Goal: Task Accomplishment & Management: Manage account settings

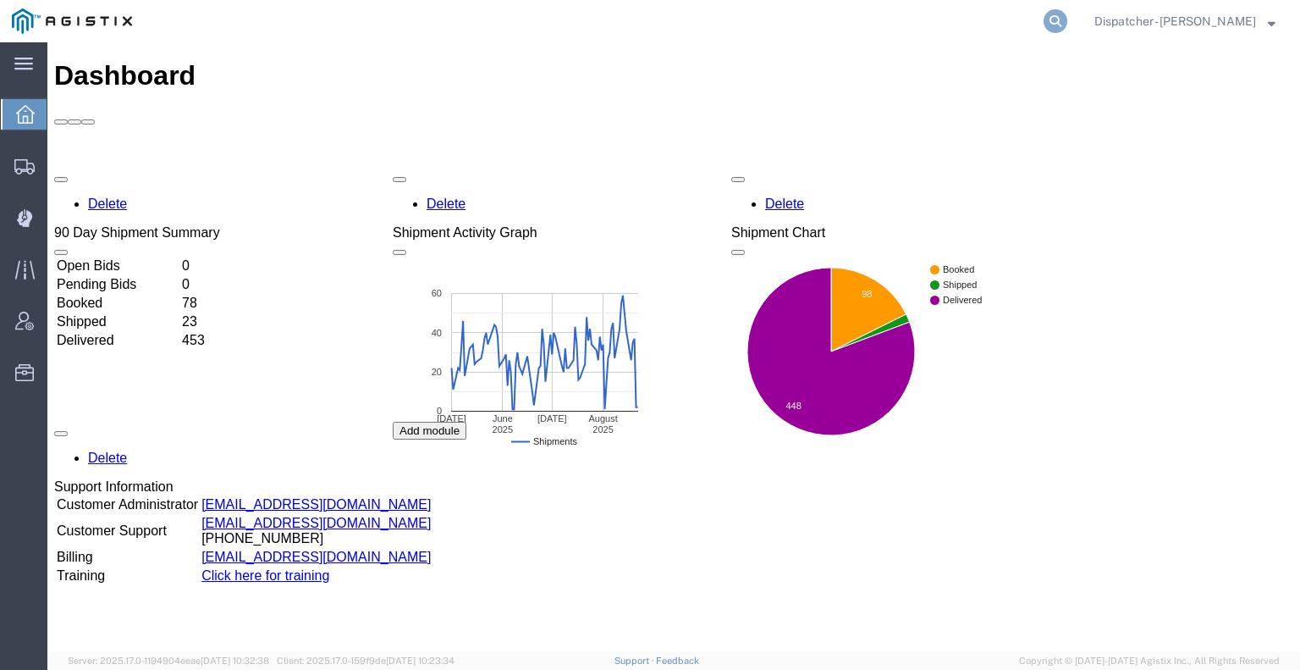
click at [1051, 16] on icon at bounding box center [1056, 21] width 24 height 24
type input "56394351"
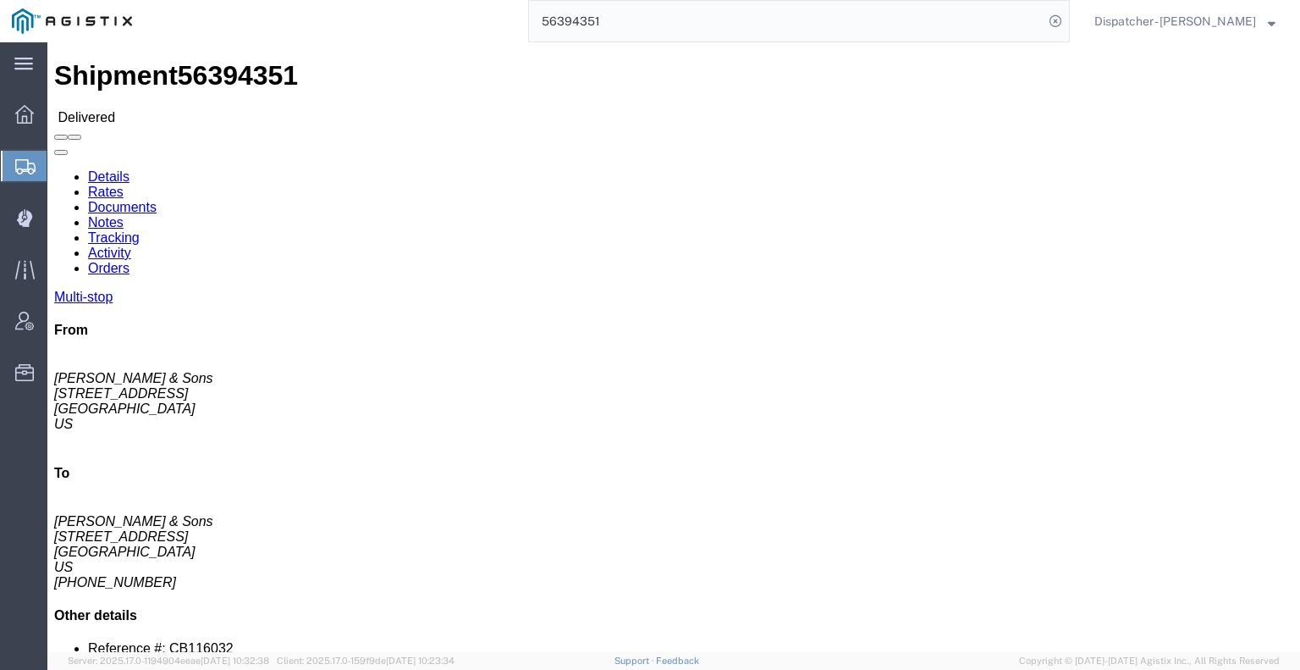
click link "Documents"
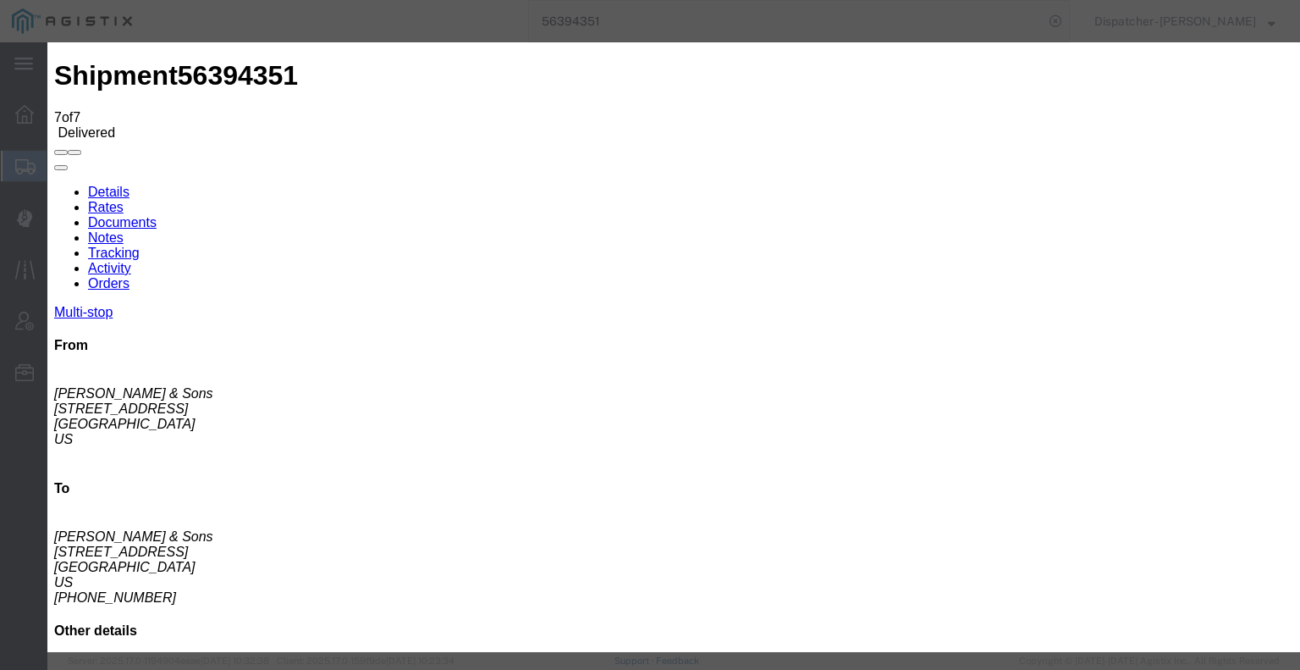
type input "C:\fakepath\56394351quarrytag.pdf"
select select
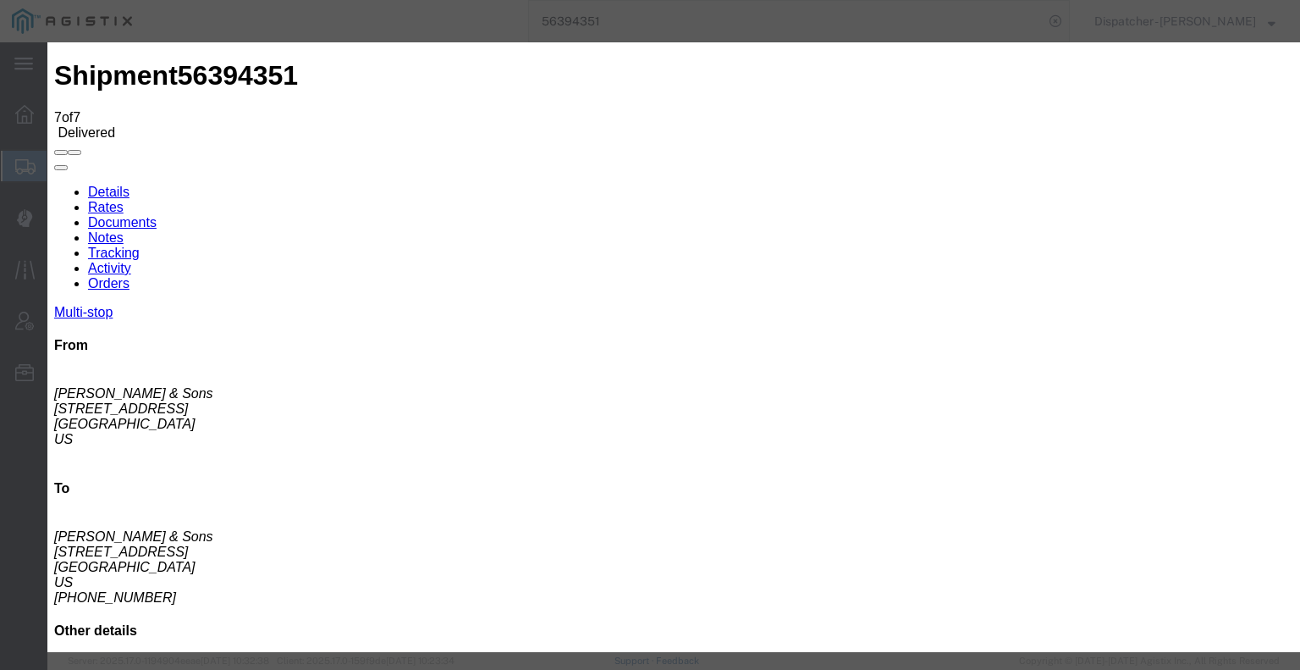
select select
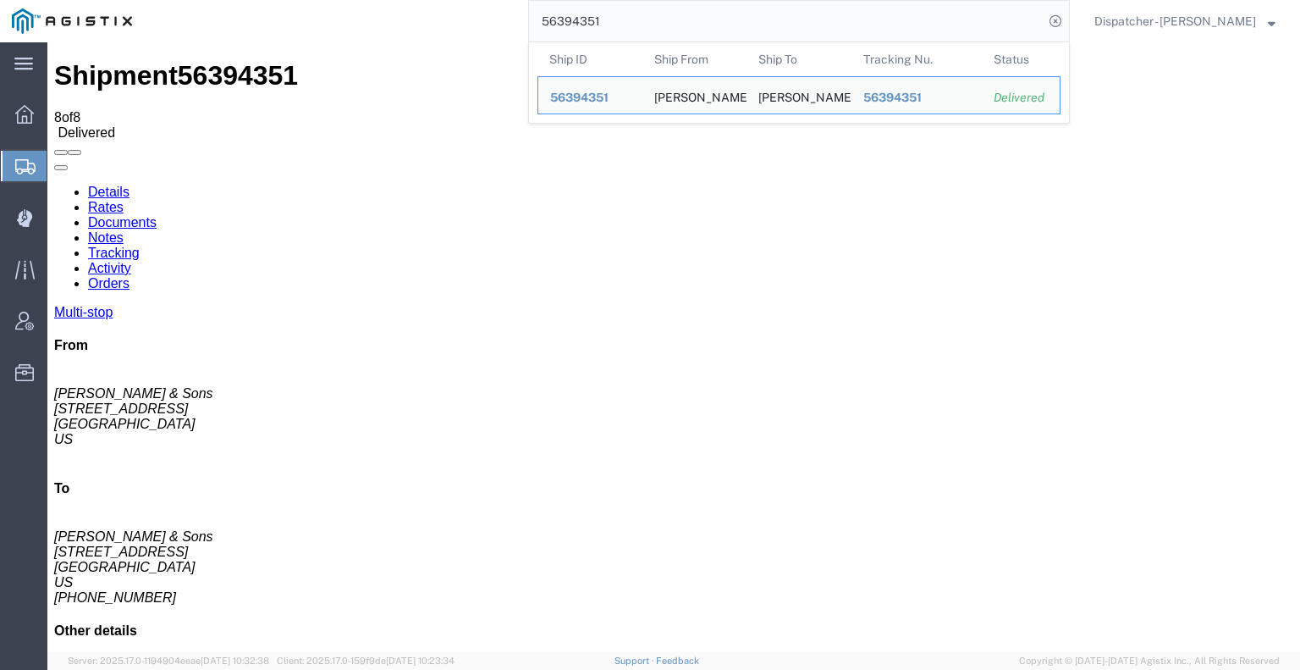
drag, startPoint x: 542, startPoint y: 30, endPoint x: 487, endPoint y: 37, distance: 55.4
click at [487, 37] on div "56394351 Ship ID Ship From Ship To Tracking Nu. Status Ship ID 56394351 Ship Fr…" at bounding box center [607, 21] width 926 height 42
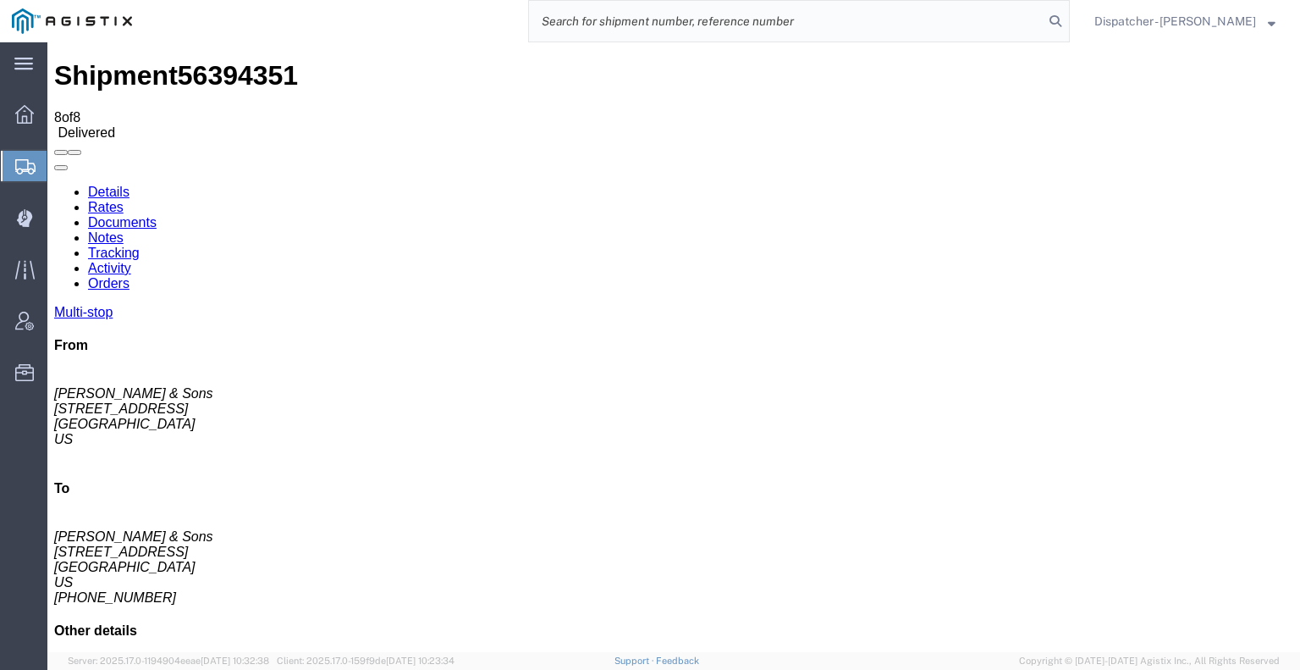
paste input "53368477"
type input "53368477"
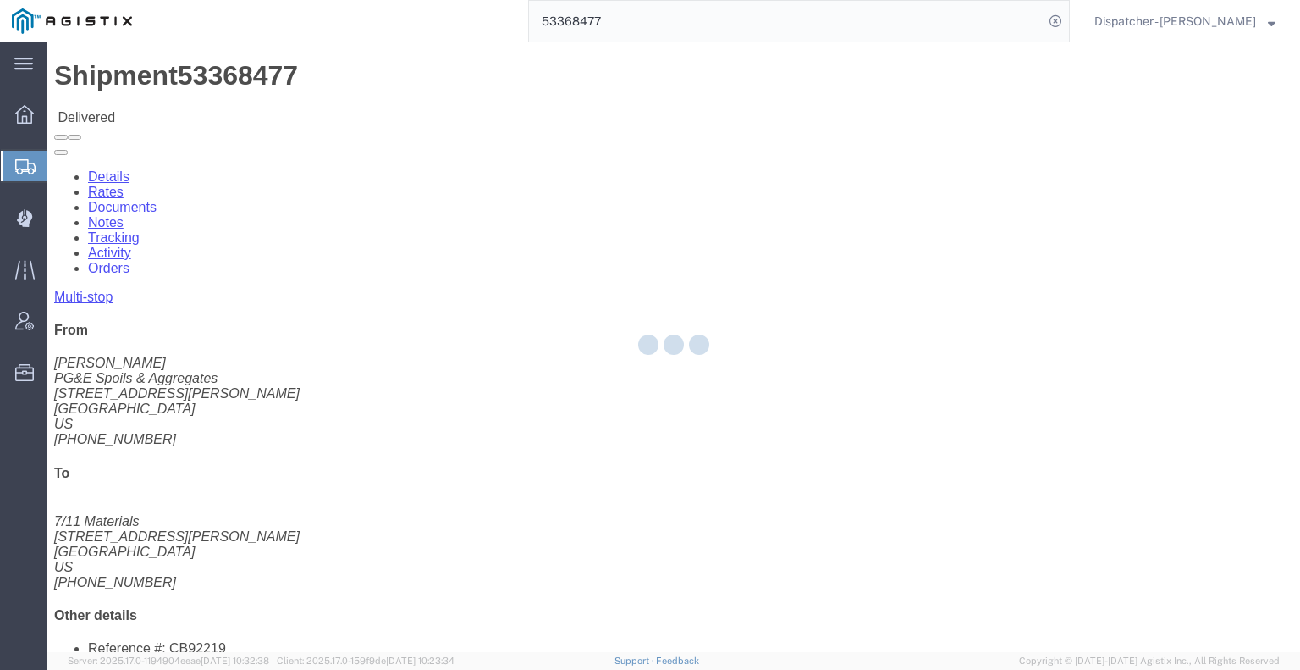
click at [235, 102] on div at bounding box center [673, 347] width 1253 height 610
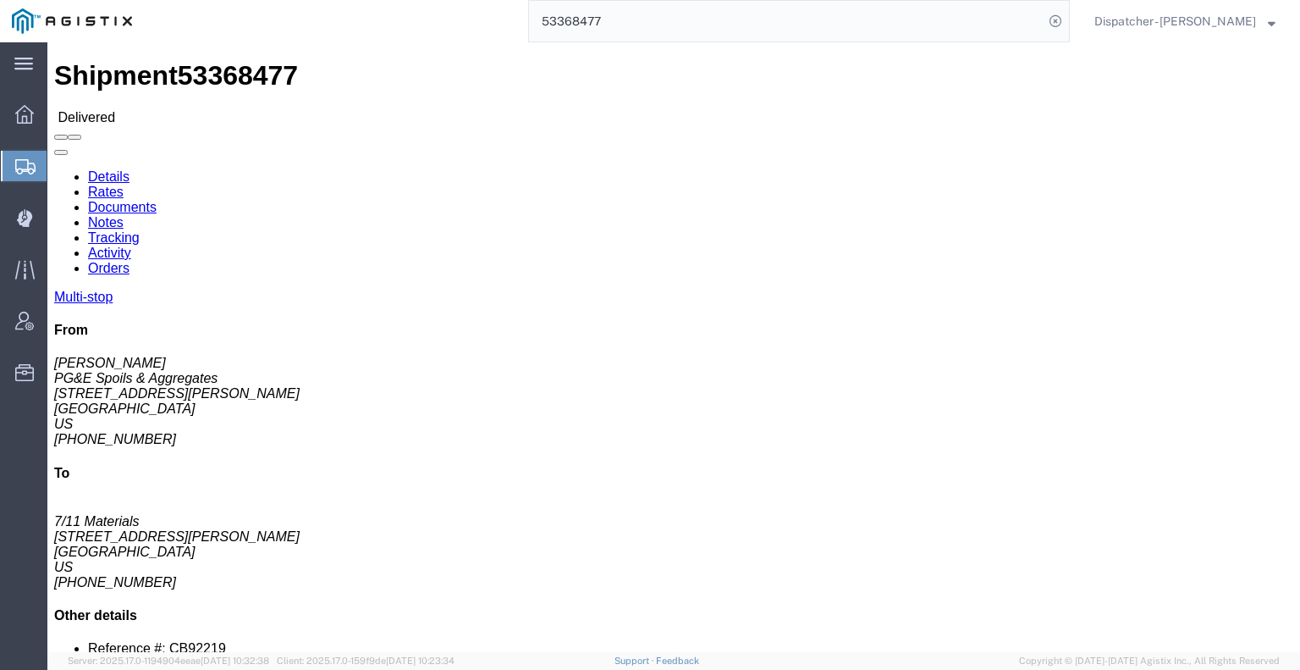
click link "Documents"
